Goal: Information Seeking & Learning: Learn about a topic

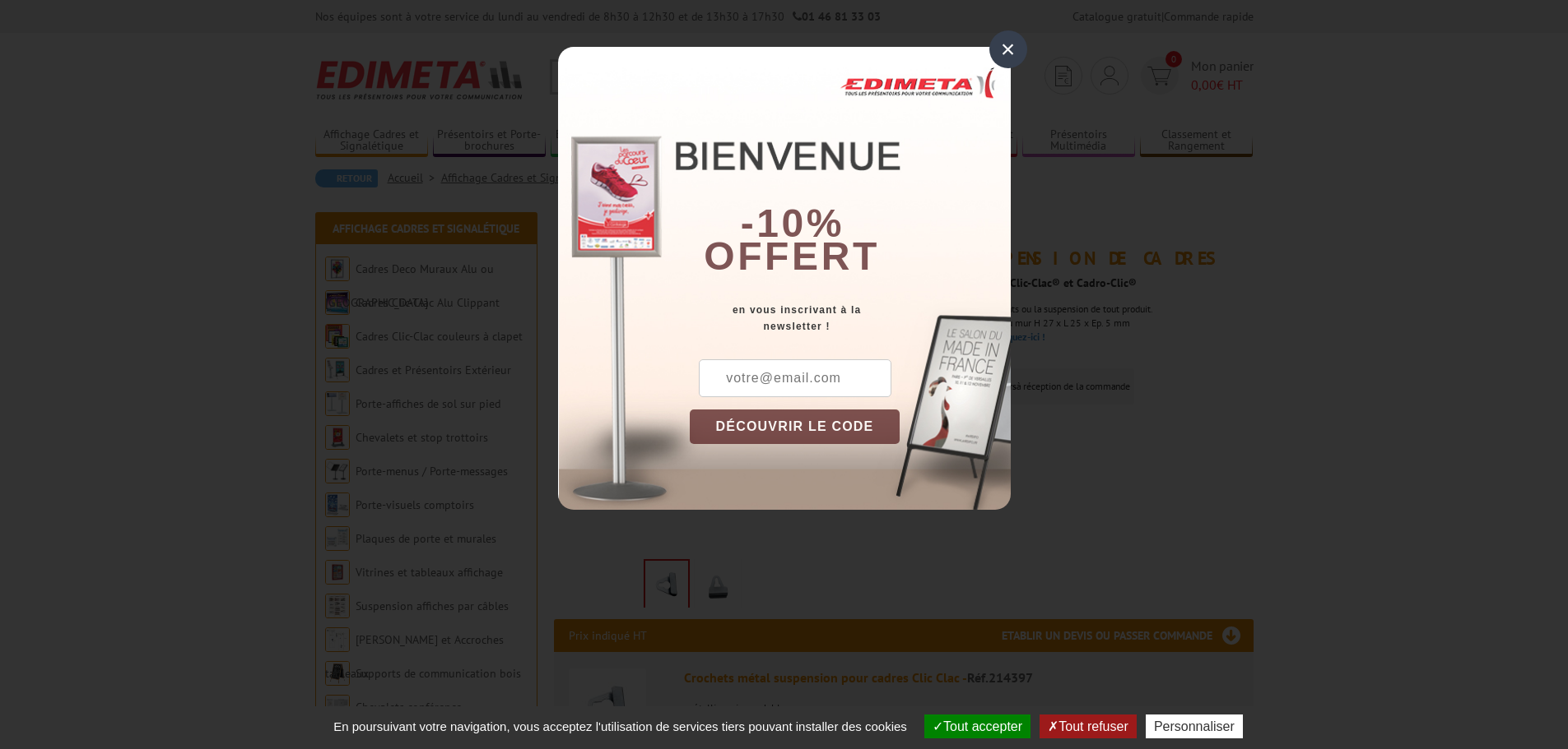
click at [1002, 46] on div "×" at bounding box center [1008, 50] width 38 height 38
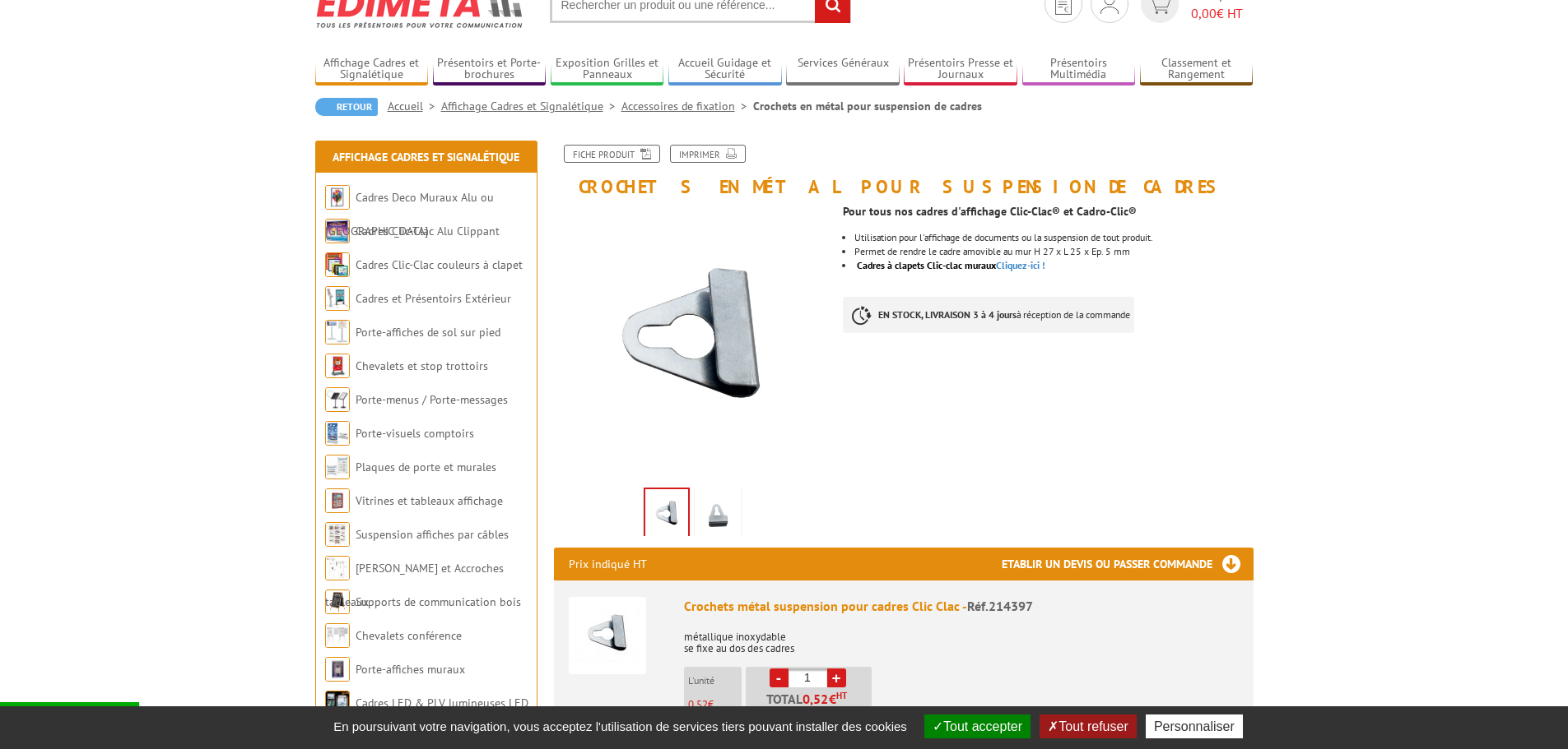
scroll to position [165, 0]
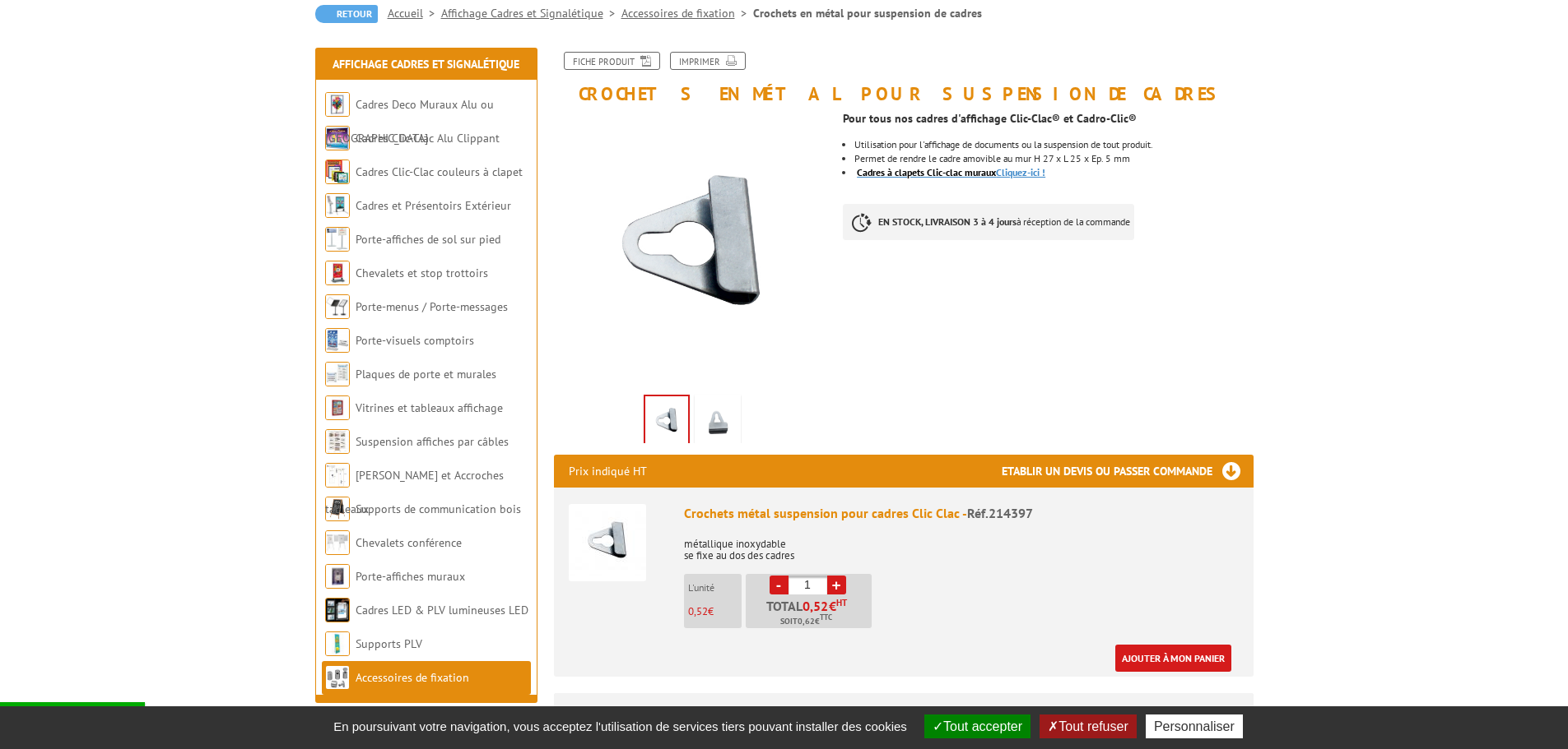
click at [1027, 169] on link "Cadres à clapets Clic-clac muraux Cliquez-ici !" at bounding box center [950, 172] width 188 height 13
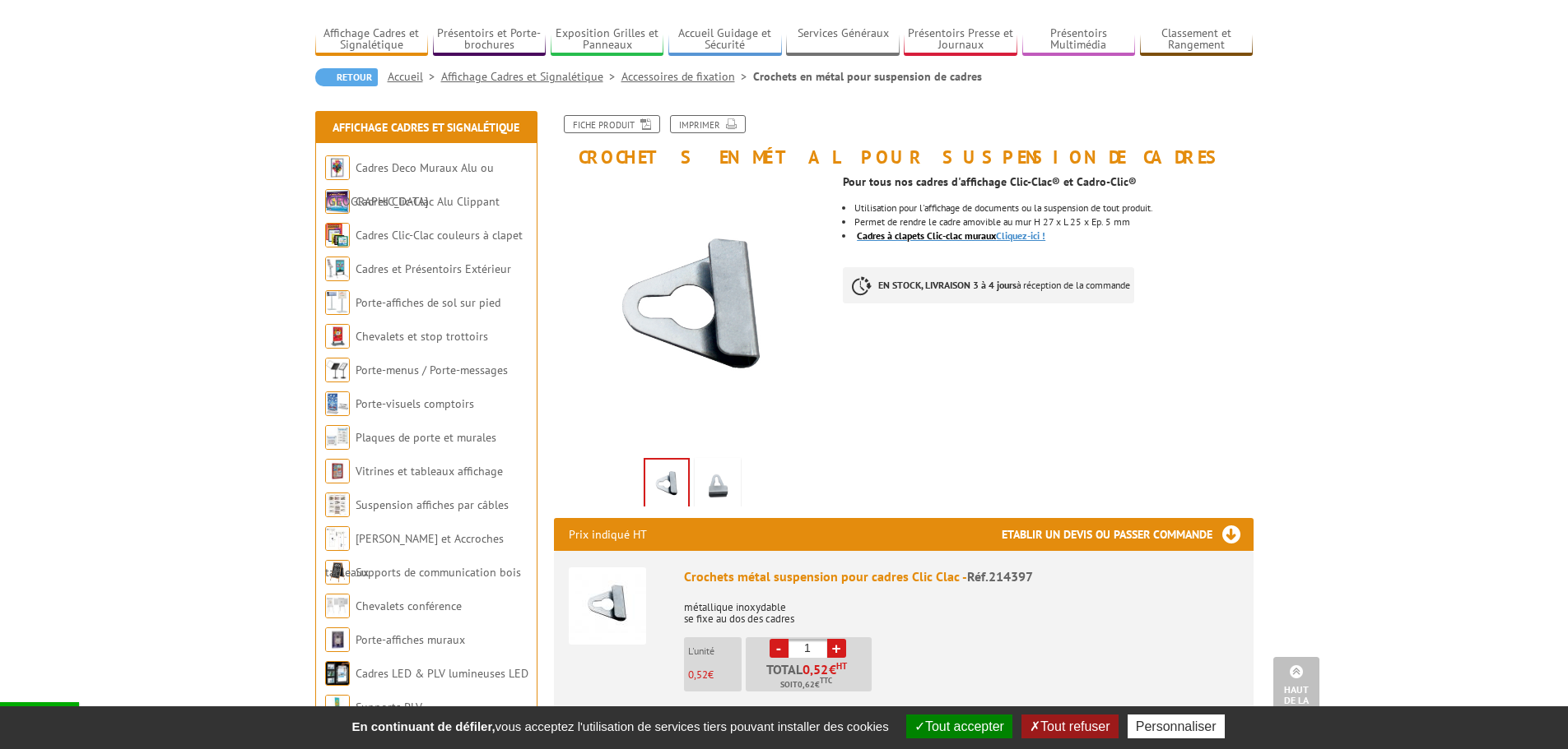
scroll to position [82, 0]
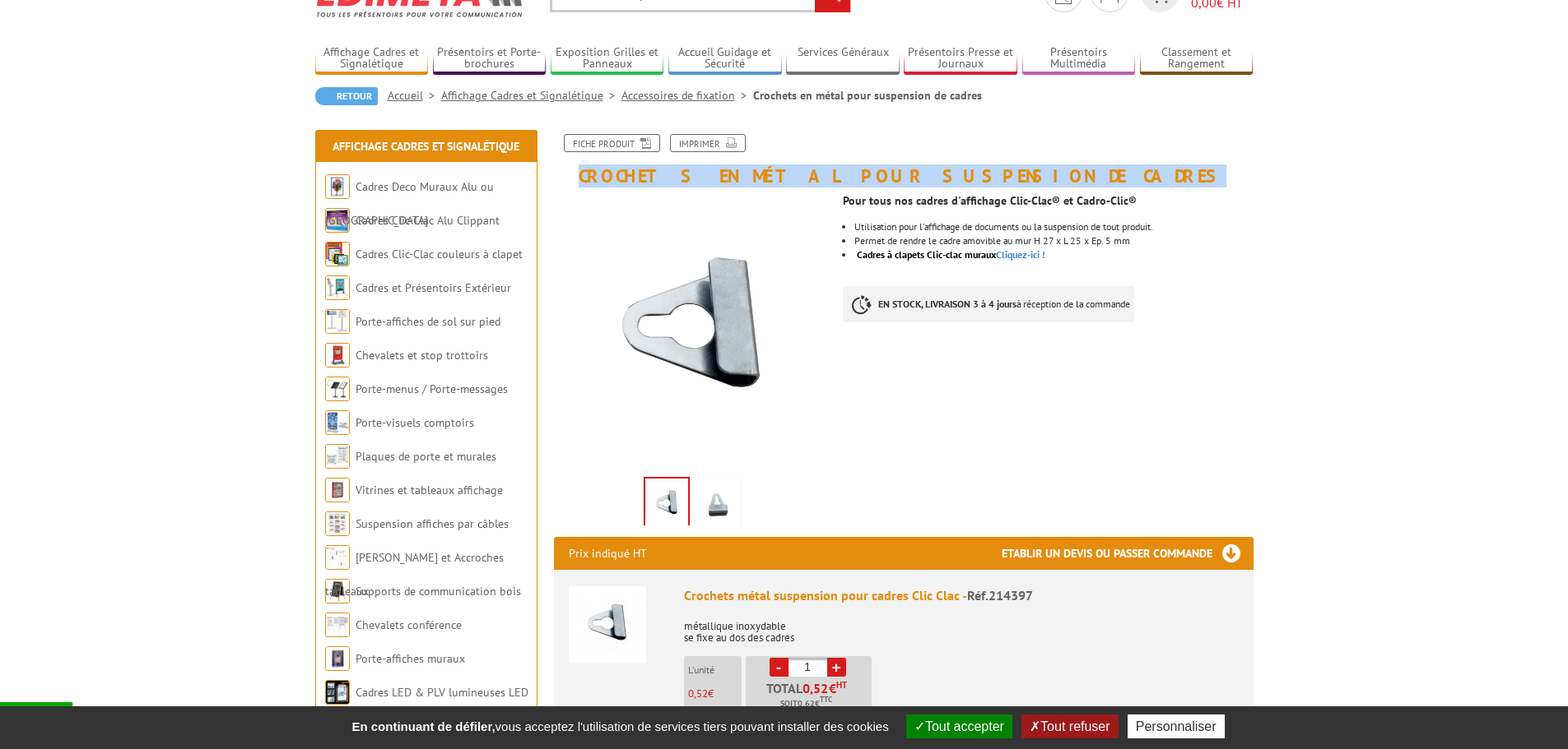
drag, startPoint x: 1016, startPoint y: 180, endPoint x: 578, endPoint y: 176, distance: 438.0
click at [578, 176] on h1 "Crochets en métal pour suspension de cadres" at bounding box center [903, 160] width 724 height 52
copy h1 "Crochets en métal pour suspension de cadres"
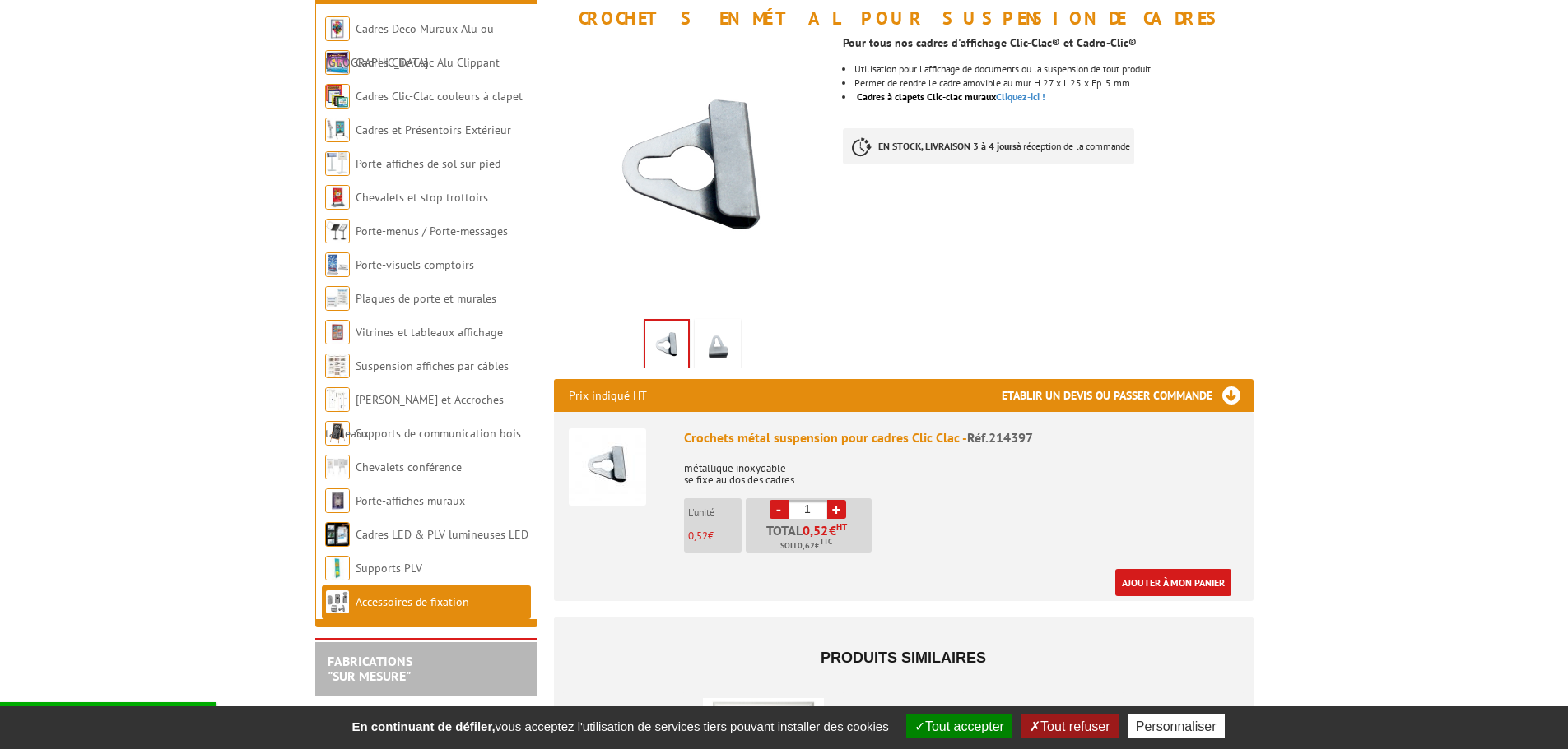
scroll to position [247, 0]
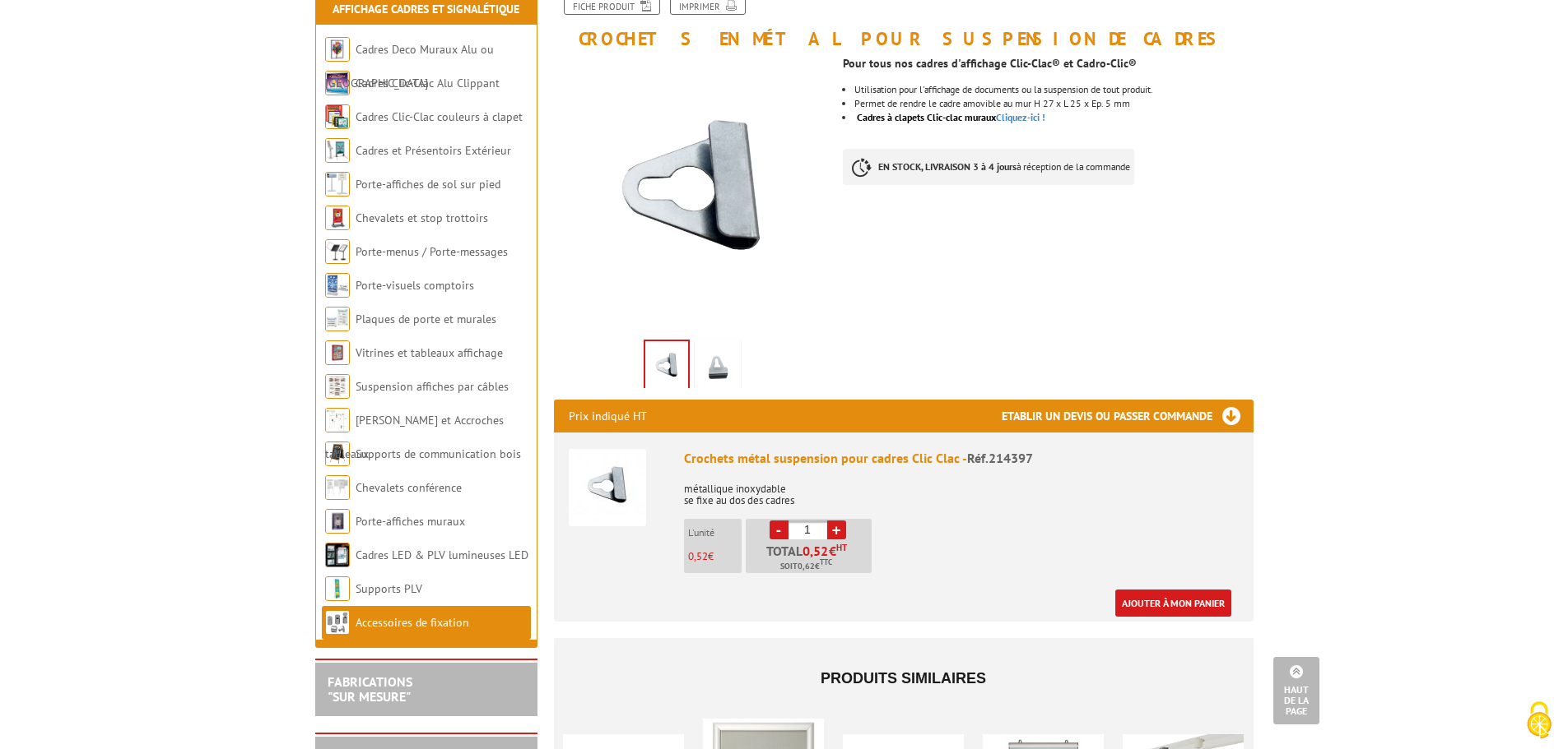
scroll to position [165, 0]
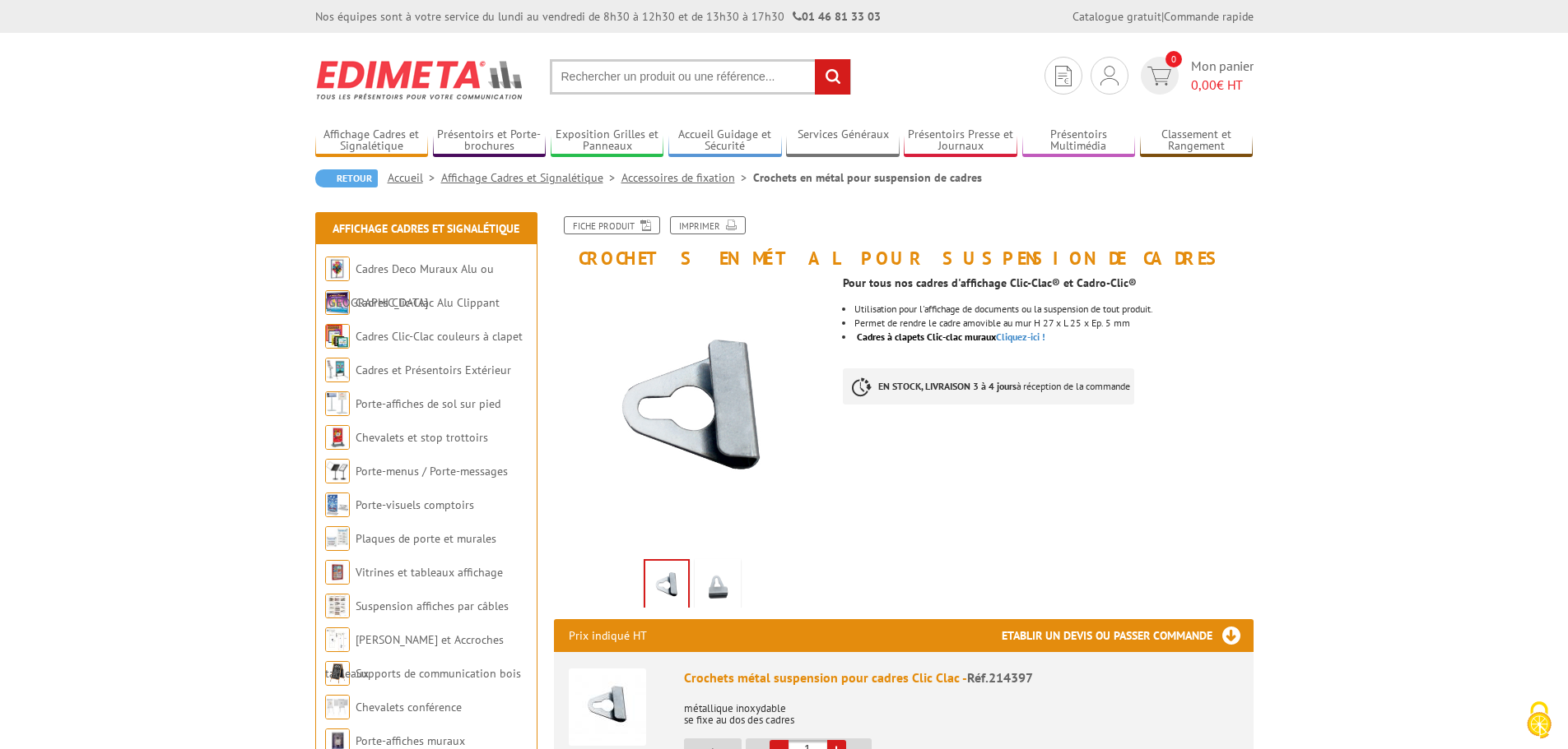
scroll to position [247, 0]
